Goal: Share content: Distribute website content to other platforms or users

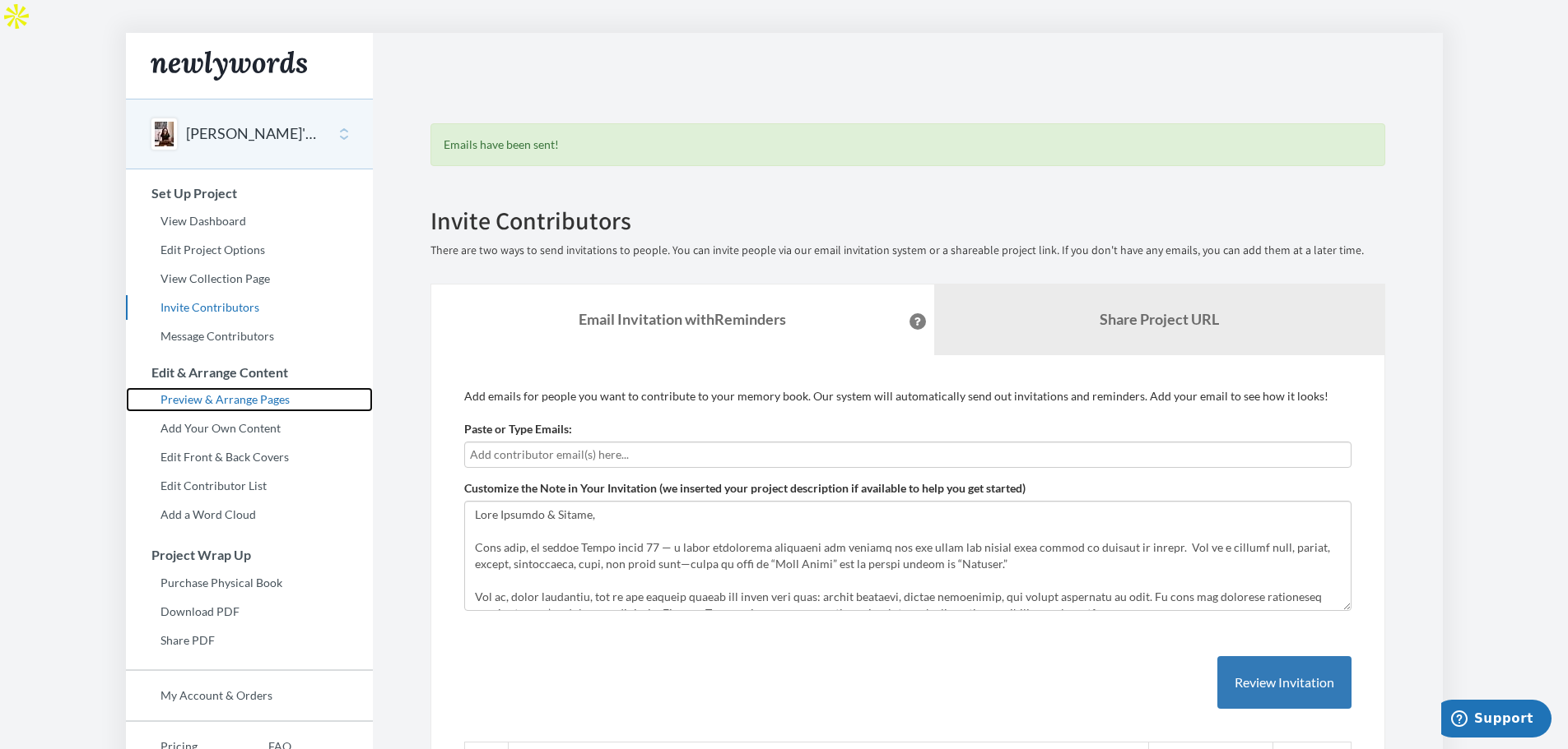
click at [205, 387] on link "Preview & Arrange Pages" at bounding box center [250, 400] width 247 height 25
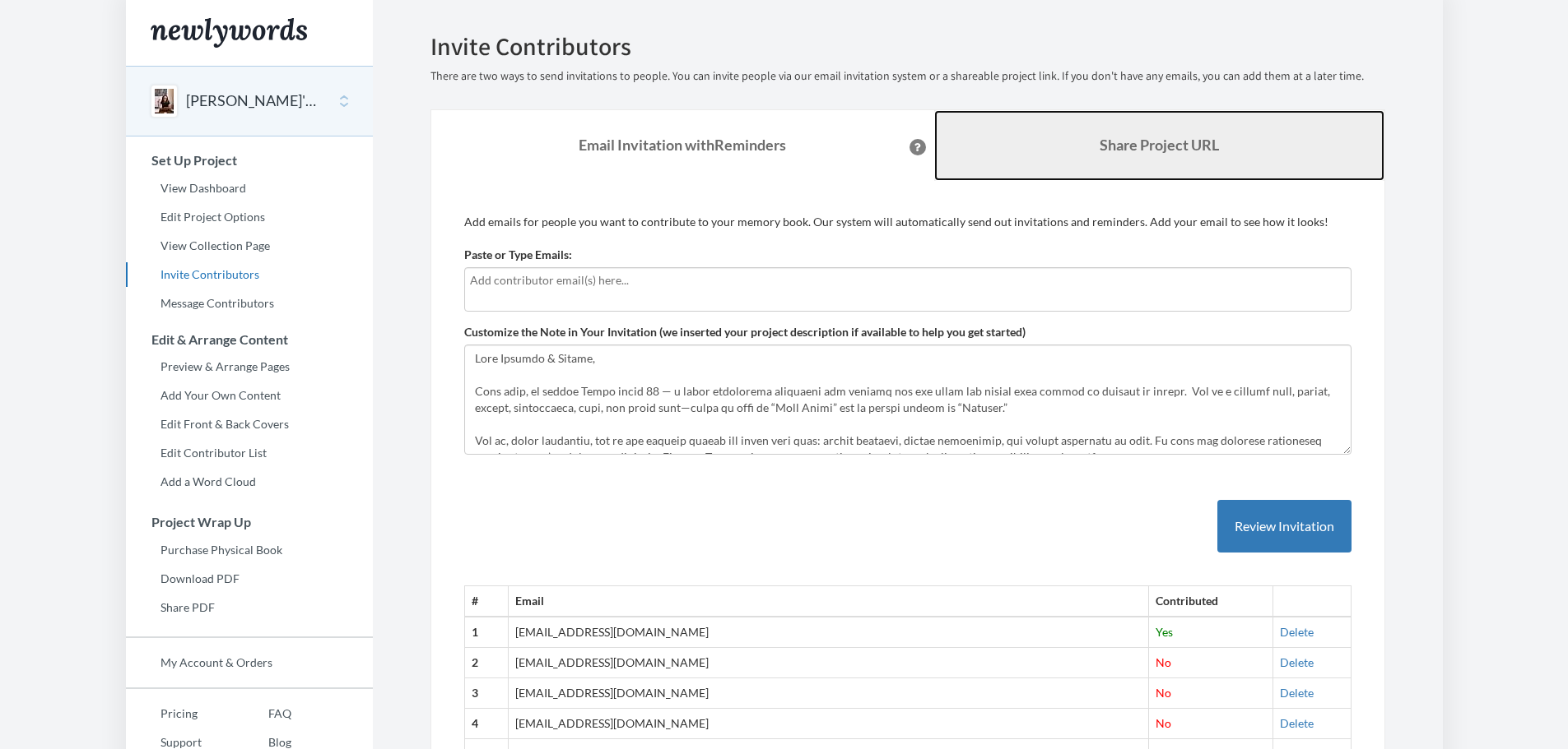
click at [1160, 134] on link "Share Project URL" at bounding box center [1159, 145] width 450 height 71
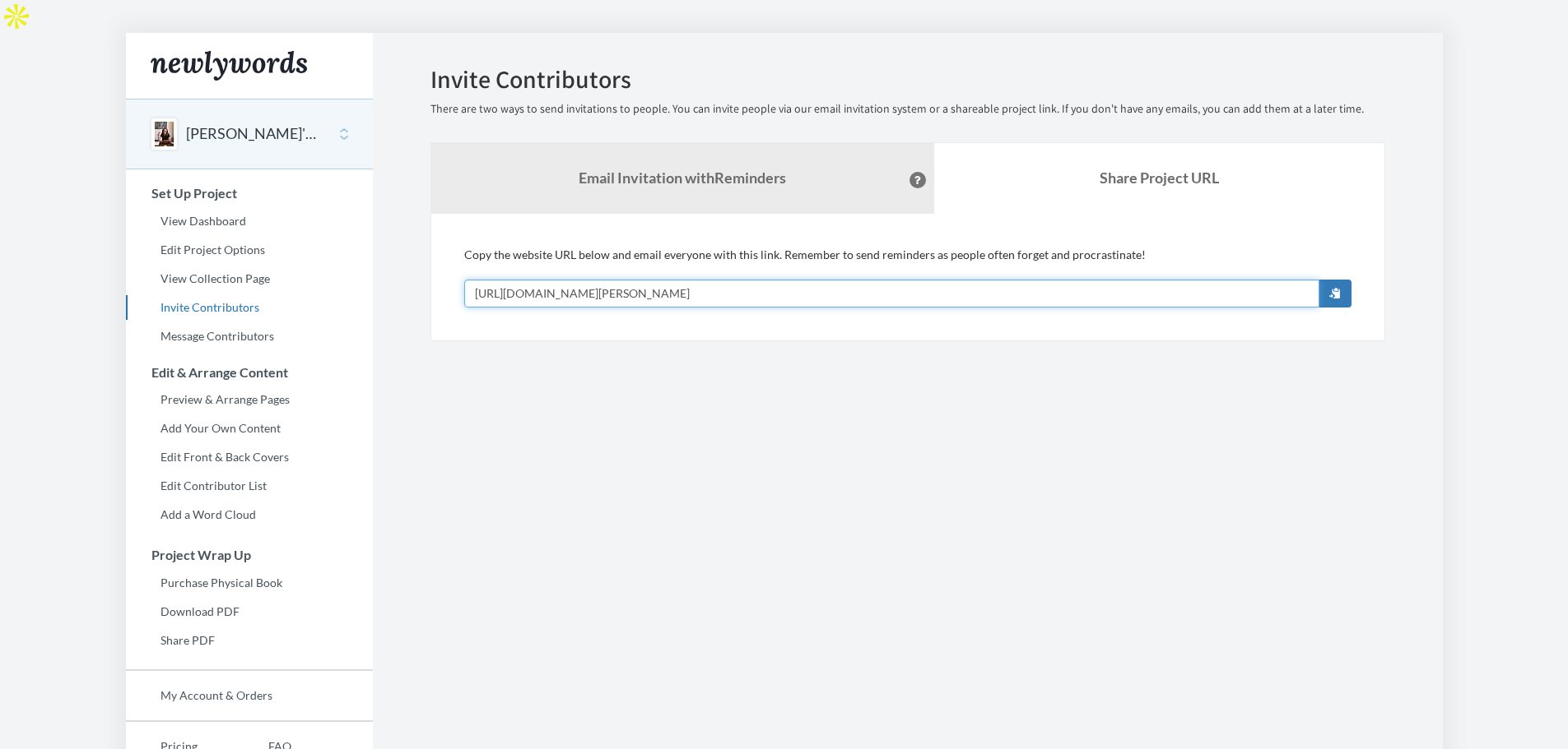
click at [863, 280] on input "[URL][DOMAIN_NAME][PERSON_NAME]" at bounding box center [892, 293] width 855 height 28
click at [1344, 280] on button "button" at bounding box center [1334, 293] width 33 height 28
click at [1418, 527] on section "Emails have been sent! Invite Contributors There are two ways to send invitatio…" at bounding box center [907, 441] width 1070 height 817
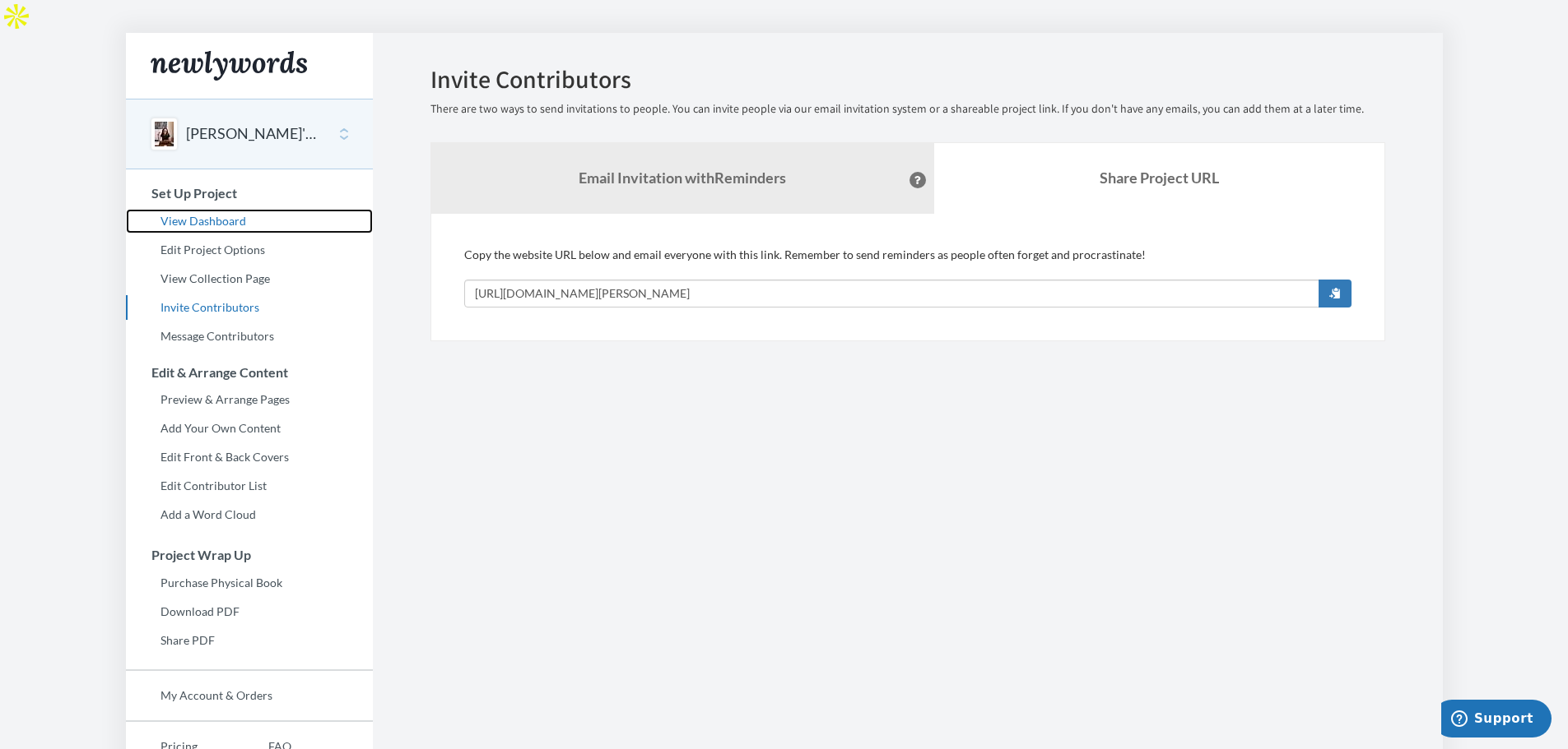
click at [212, 209] on link "View Dashboard" at bounding box center [250, 221] width 247 height 25
